Goal: Task Accomplishment & Management: Complete application form

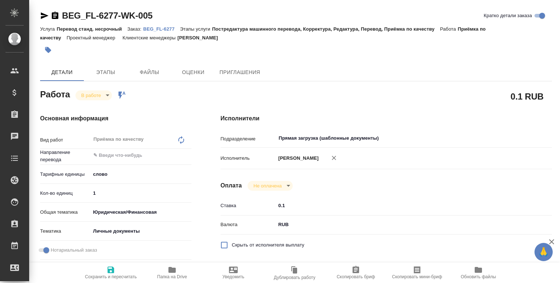
type textarea "x"
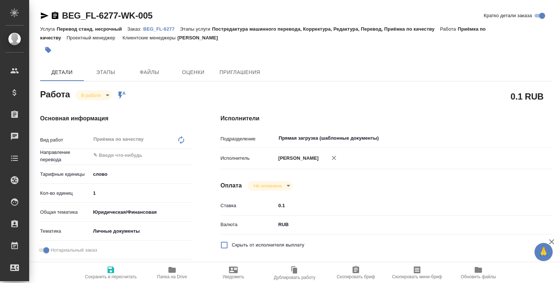
type textarea "x"
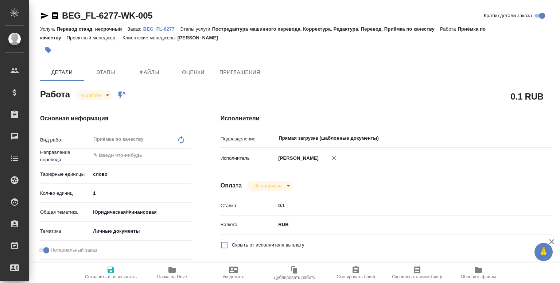
type textarea "x"
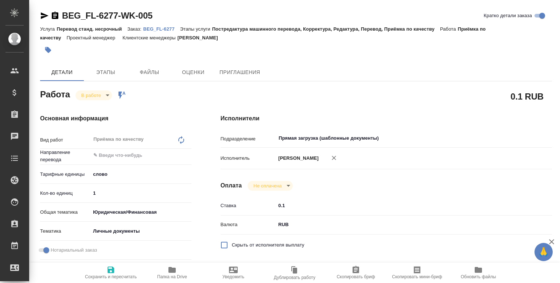
type textarea "x"
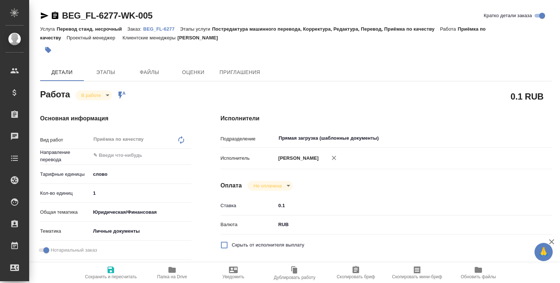
type textarea "x"
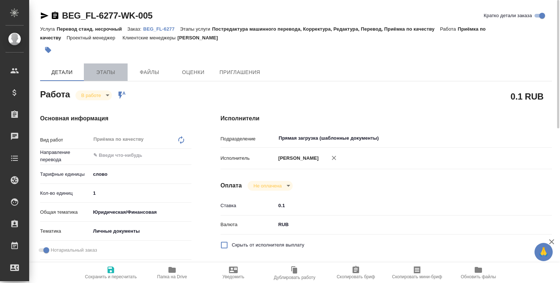
click at [109, 74] on span "Этапы" at bounding box center [105, 72] width 35 height 9
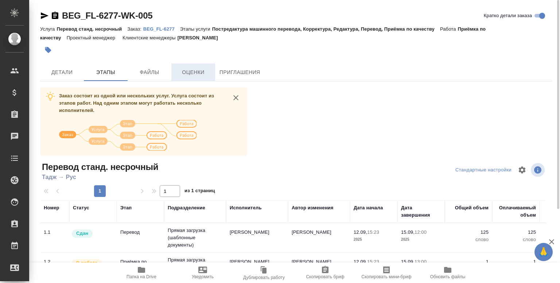
click at [194, 71] on span "Оценки" at bounding box center [193, 72] width 35 height 9
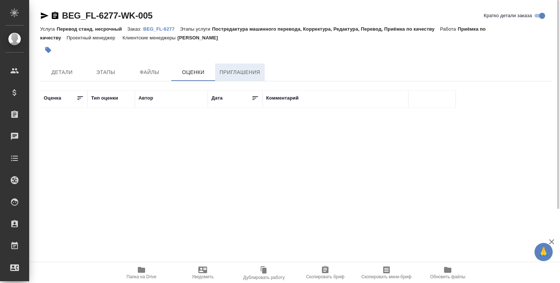
click at [254, 74] on span "Приглашения" at bounding box center [240, 72] width 41 height 9
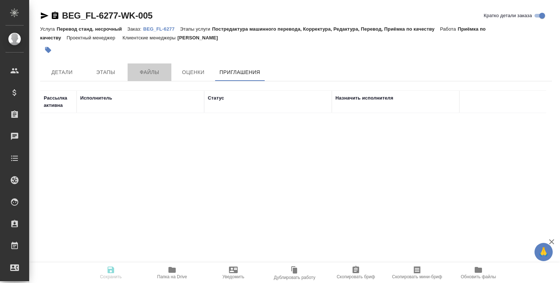
click at [147, 73] on span "Файлы" at bounding box center [149, 72] width 35 height 9
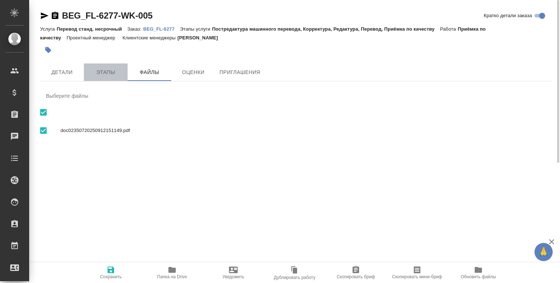
click at [116, 70] on span "Этапы" at bounding box center [105, 72] width 35 height 9
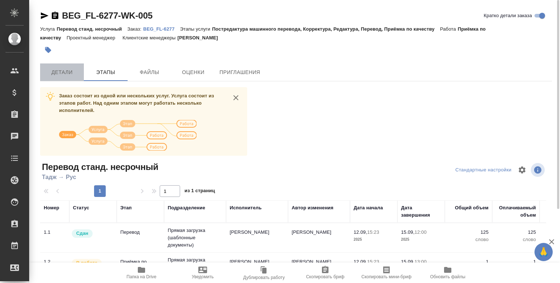
click at [64, 69] on span "Детали" at bounding box center [61, 72] width 35 height 9
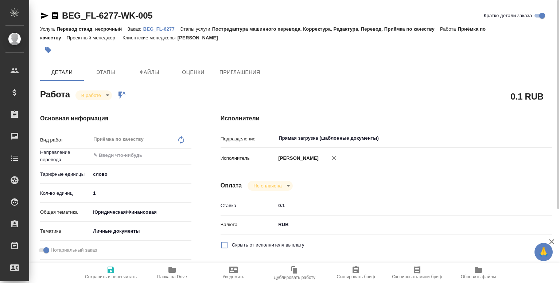
type textarea "x"
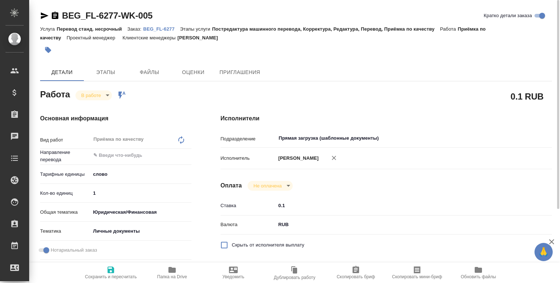
type input "inProgress"
type textarea "Приёмка по качеству"
type textarea "x"
type input "5a8b1489cc6b4906c91bfd90"
type input "1"
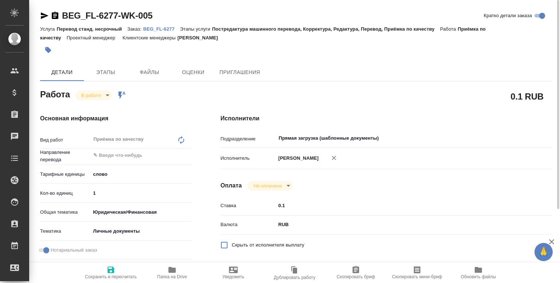
type input "yr-fn"
type input "5a8b8b956a9677013d343cfe"
checkbox input "true"
type input "[DATE] 15:23"
type input "[DATE] 12:39"
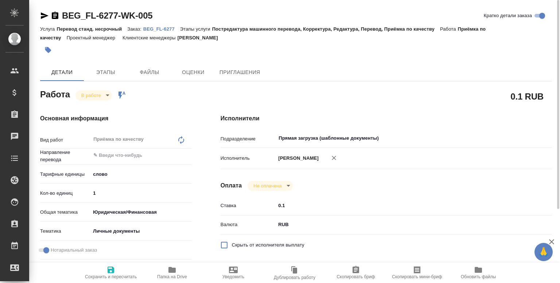
type input "[DATE] 13:00"
type input "[DATE] 14:00"
type input "Прямая загрузка (шаблонные документы)"
type input "notPayed"
type input "0.1"
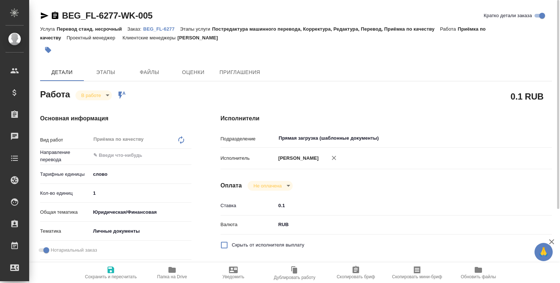
type input "RUB"
type input "[PERSON_NAME]"
type textarea "x"
type textarea "/Clients/FL_BEG/Orders/BEG_FL-6277/Corrected/BEG_FL-6277-WK-005"
type textarea "x"
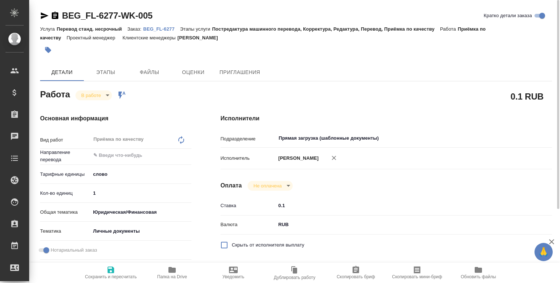
type input "BEG_FL-6277"
type input "Перевод станд. несрочный"
type input "Постредактура машинного перевода, Корректура, Редактура, Перевод, Приёмка по ка…"
type input "[PERSON_NAME]"
type input "/Clients/FL_BEG/Orders/BEG_FL-6277"
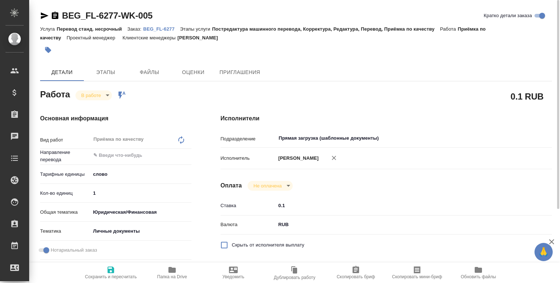
type textarea "[PERSON_NAME]"
type textarea "x"
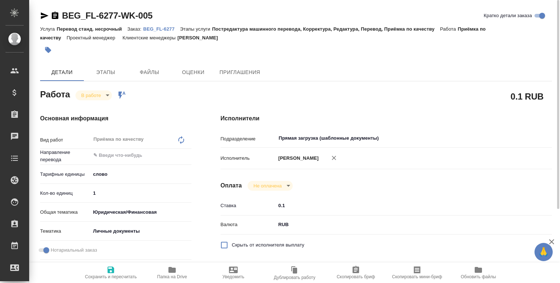
type textarea "x"
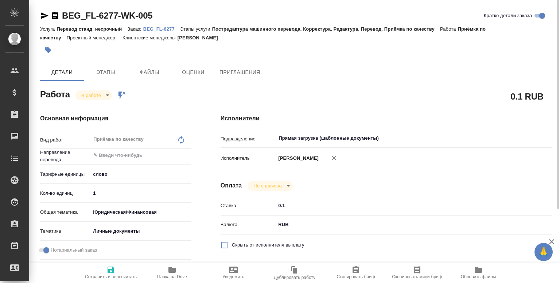
type textarea "x"
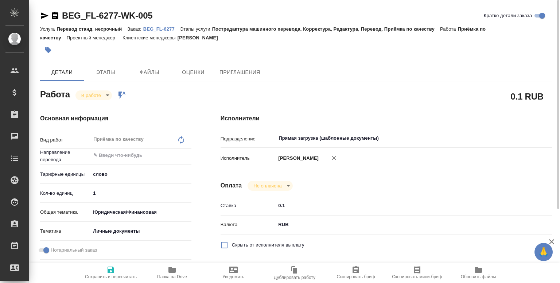
type textarea "x"
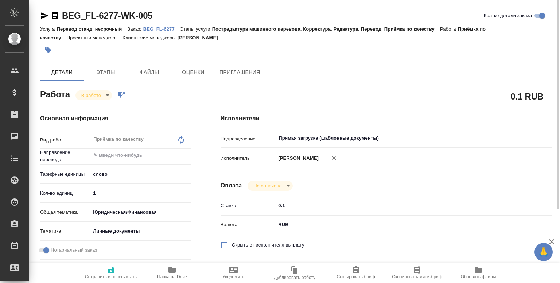
type textarea "x"
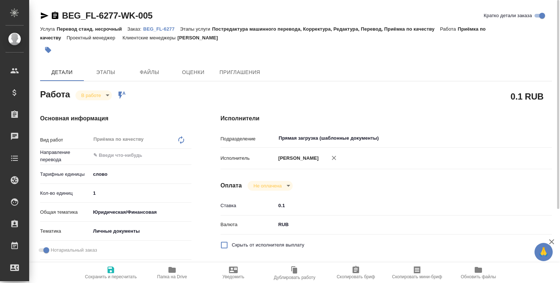
type textarea "x"
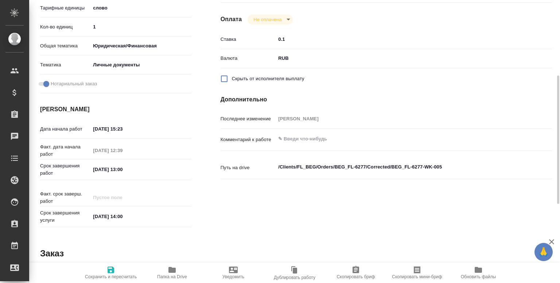
scroll to position [167, 0]
